Goal: Check status: Check status

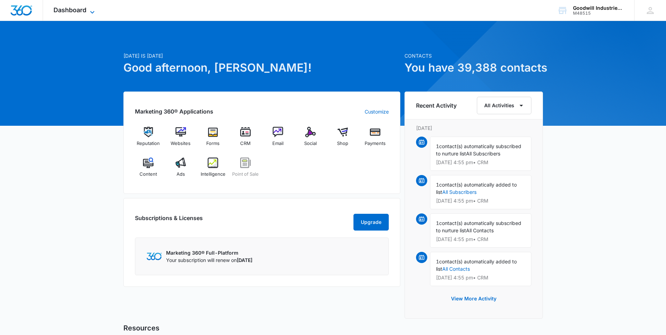
click at [84, 10] on span "Dashboard" at bounding box center [69, 9] width 33 height 7
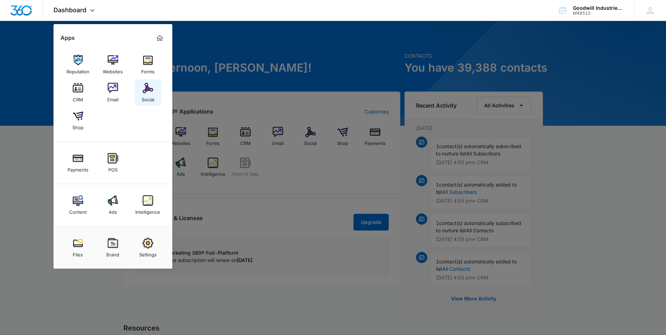
click at [144, 93] on img at bounding box center [148, 88] width 10 height 10
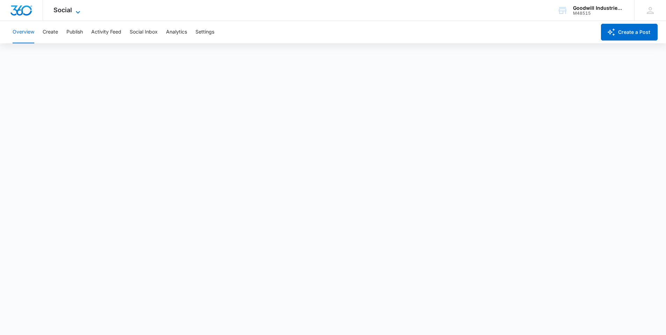
click at [78, 9] on icon at bounding box center [78, 12] width 8 height 8
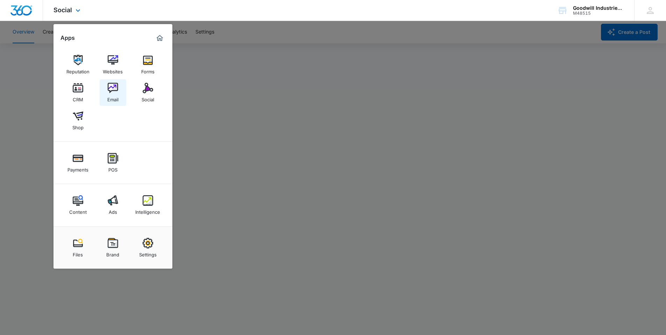
click at [107, 91] on link "Email" at bounding box center [113, 92] width 27 height 27
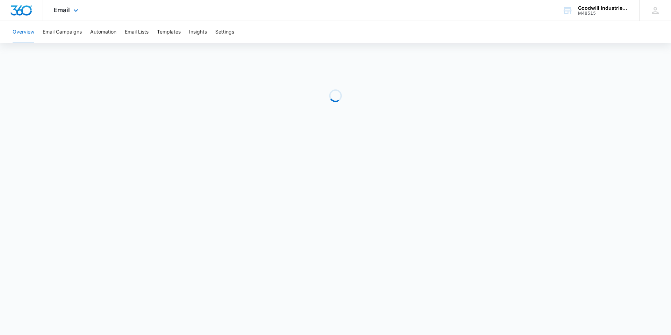
click at [71, 7] on div "Email Apps Reputation Websites Forms CRM Email Social Shop Payments POS Content…" at bounding box center [67, 10] width 48 height 21
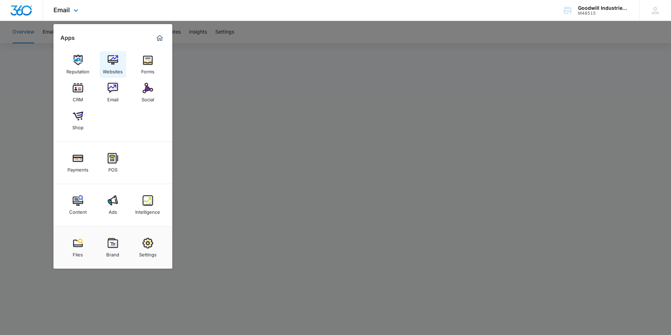
click at [117, 64] on img at bounding box center [113, 60] width 10 height 10
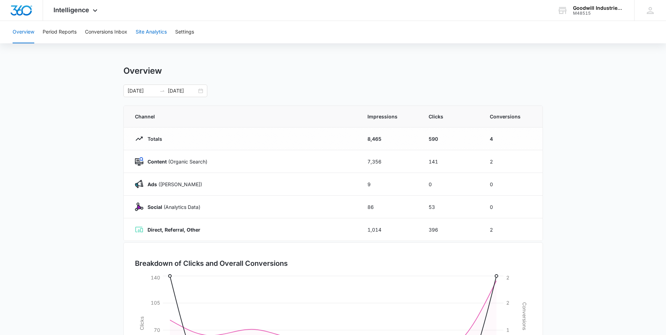
click at [143, 30] on button "Site Analytics" at bounding box center [151, 32] width 31 height 22
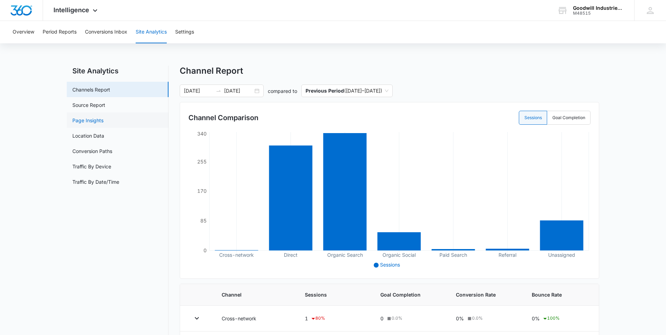
click at [101, 120] on link "Page Insights" at bounding box center [87, 120] width 31 height 7
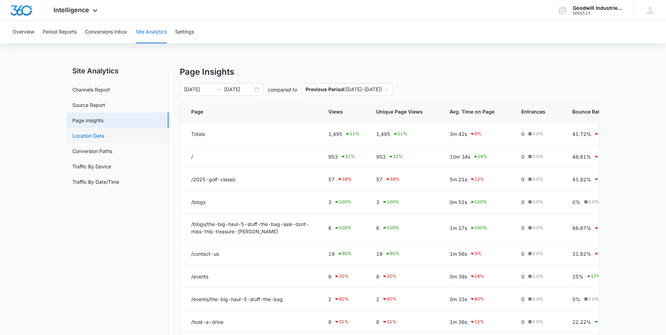
click at [104, 132] on link "Location Data" at bounding box center [88, 135] width 32 height 7
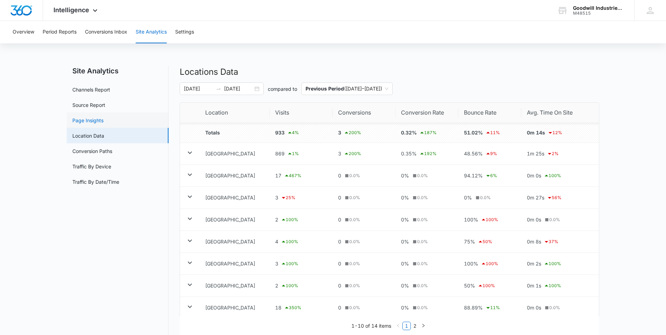
click at [103, 117] on link "Page Insights" at bounding box center [87, 120] width 31 height 7
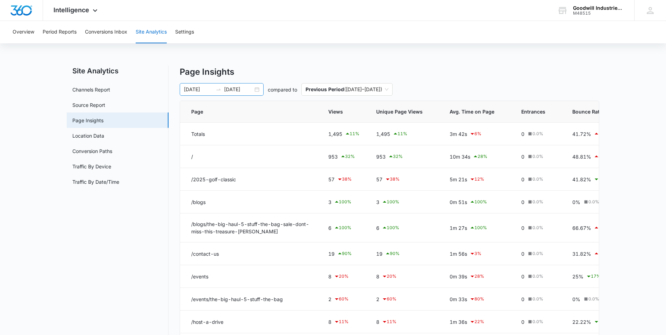
click at [258, 89] on div "07/21/2025 07/29/2025" at bounding box center [222, 89] width 84 height 13
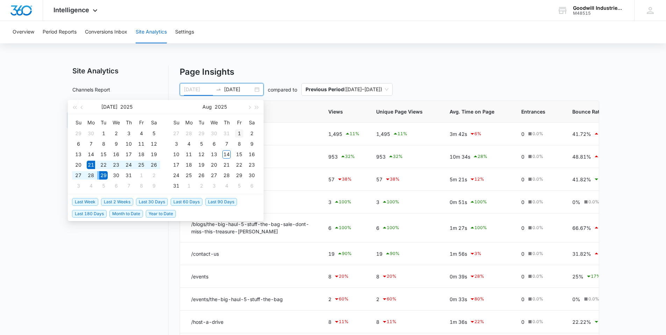
type input "08/01/2025"
click at [242, 134] on div "1" at bounding box center [239, 133] width 8 height 8
type input "08/14/2025"
click at [226, 153] on div "14" at bounding box center [226, 154] width 8 height 8
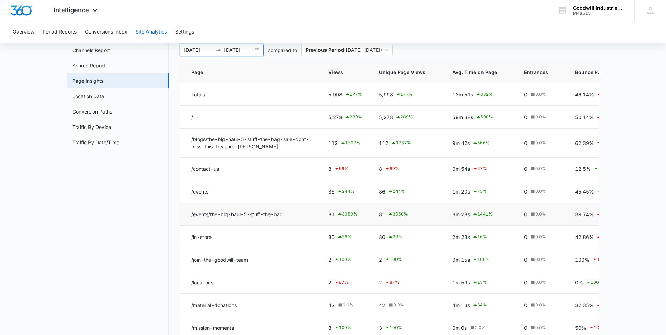
scroll to position [17, 0]
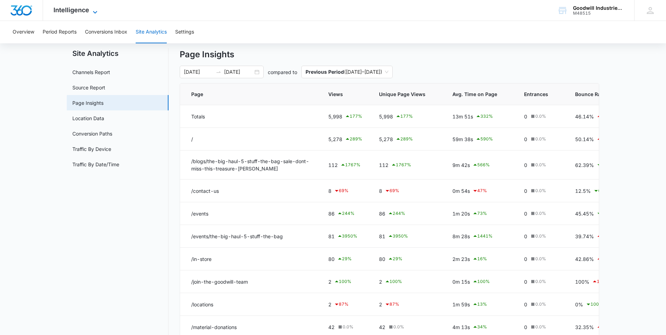
click at [88, 11] on span "Intelligence" at bounding box center [71, 9] width 36 height 7
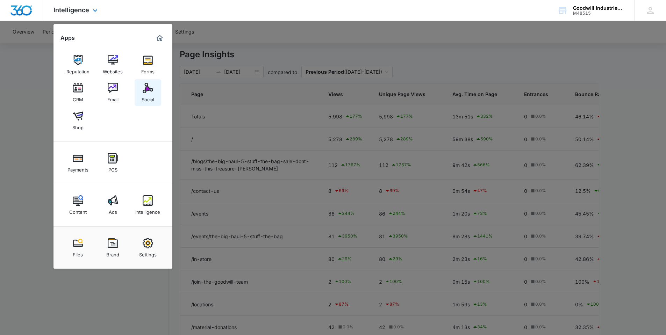
click at [146, 94] on div "Social" at bounding box center [148, 97] width 13 height 9
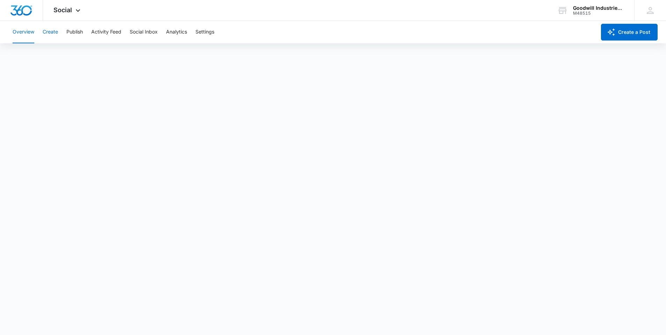
click at [49, 33] on button "Create" at bounding box center [50, 32] width 15 height 22
click at [71, 30] on button "Publish" at bounding box center [74, 32] width 16 height 22
